Goal: Information Seeking & Learning: Learn about a topic

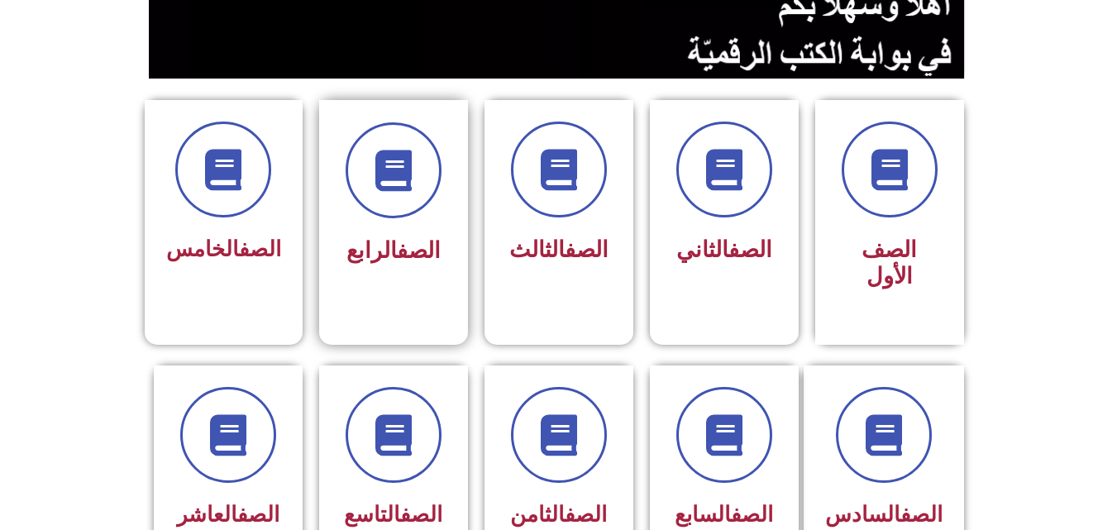
scroll to position [397, 0]
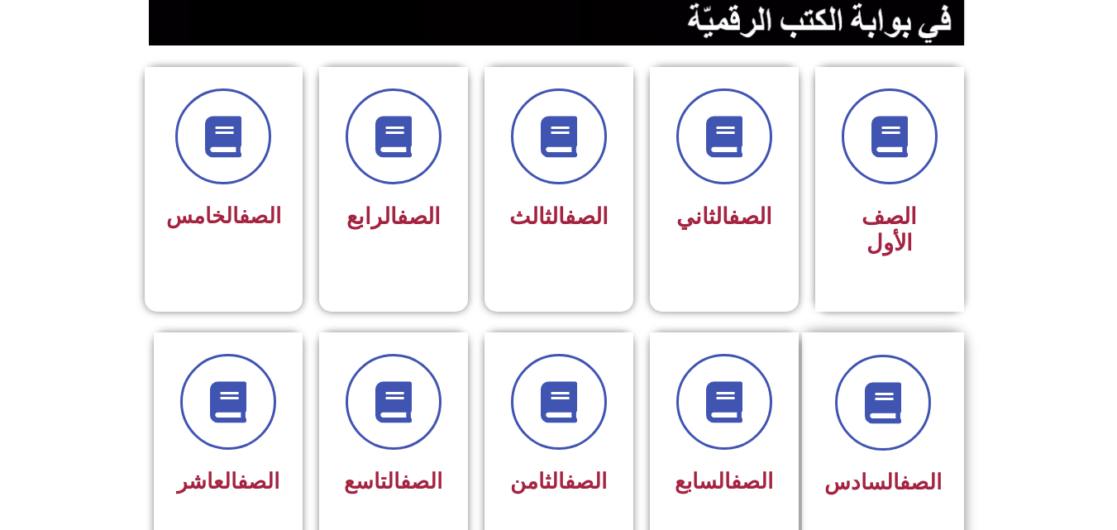
click at [907, 470] on link "الصف" at bounding box center [921, 482] width 42 height 25
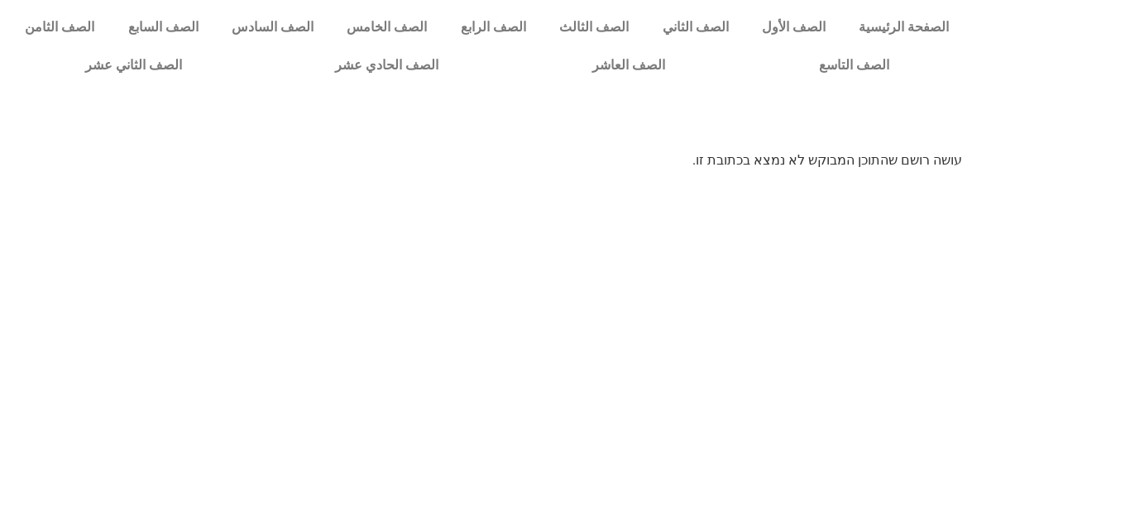
click at [906, 182] on html "الصفحة الرئيسية الصف الأول الصف الثاني الصف الثالث الصف الرابع الصف الخامس الصف…" at bounding box center [565, 91] width 1130 height 182
click at [330, 21] on link "الصف السادس" at bounding box center [272, 27] width 115 height 38
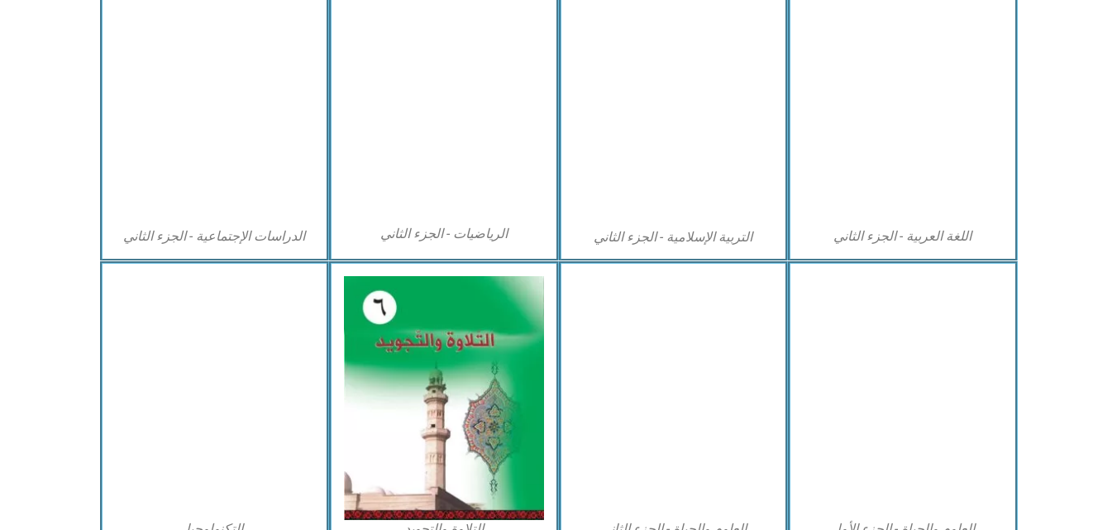
scroll to position [860, 0]
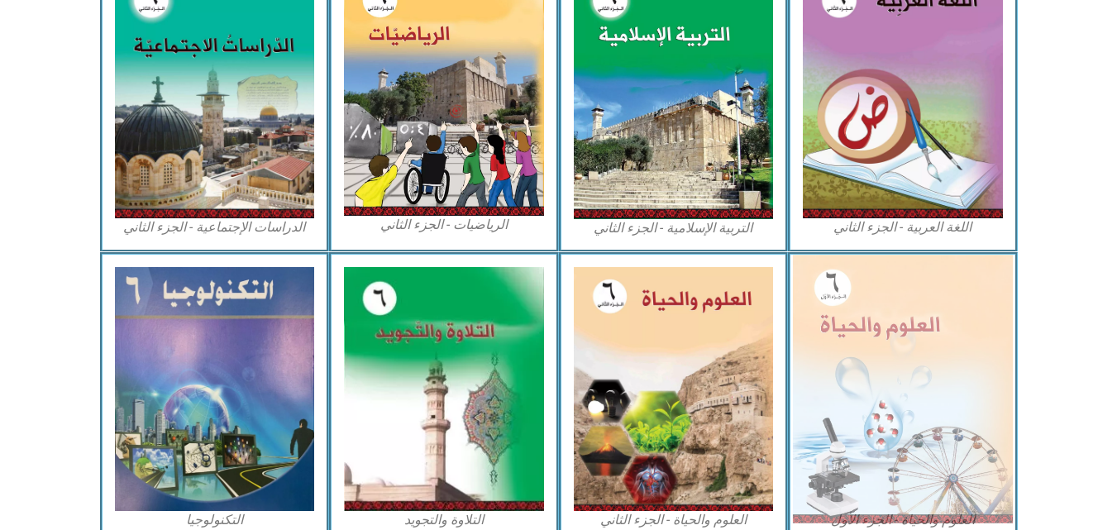
click at [919, 325] on img at bounding box center [903, 389] width 220 height 268
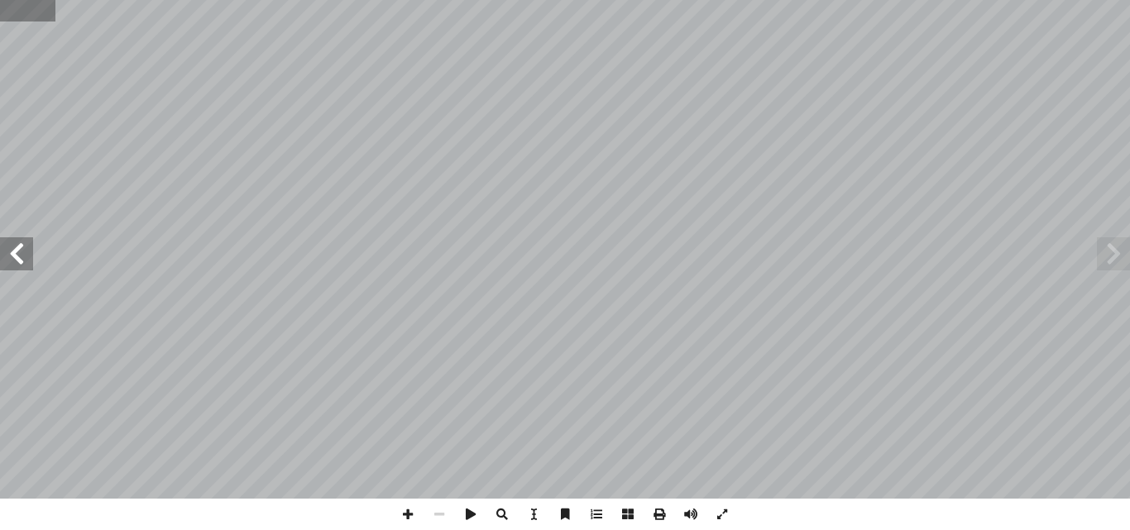
click at [10, 3] on input "text" at bounding box center [27, 10] width 55 height 21
type input "**"
click at [31, 262] on span at bounding box center [16, 253] width 33 height 33
click at [1108, 256] on span at bounding box center [1112, 253] width 33 height 33
click at [23, 253] on span at bounding box center [16, 253] width 33 height 33
